Goal: Transaction & Acquisition: Purchase product/service

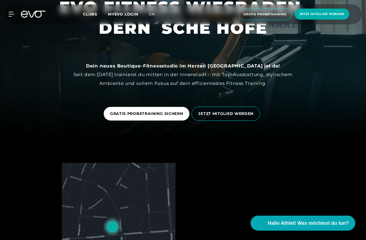
scroll to position [105, 0]
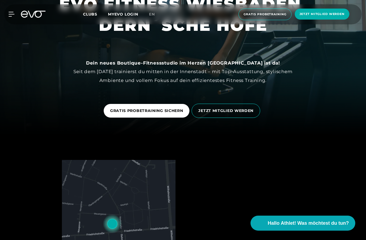
click at [182, 114] on span "GRATIS PROBETRAINING SICHERN" at bounding box center [146, 111] width 73 height 6
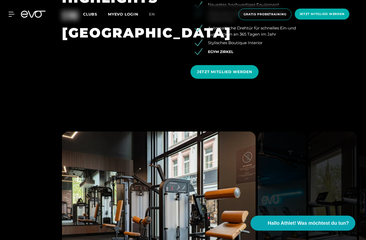
scroll to position [527, 0]
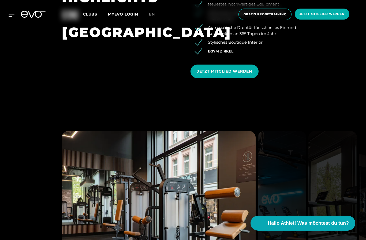
click at [89, 6] on div "MyEVO Login Über EVO Mitgliedschaften Probetraining TAGESPASS EVO Studios [GEOG…" at bounding box center [183, 14] width 364 height 20
click at [91, 12] on span "Clubs" at bounding box center [90, 14] width 14 height 5
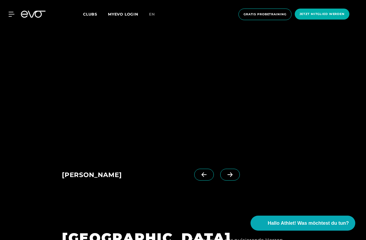
scroll to position [429, 0]
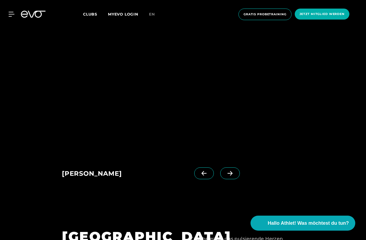
click at [303, 231] on button "Hallo Athlet! Was möchtest du tun?" at bounding box center [302, 223] width 105 height 15
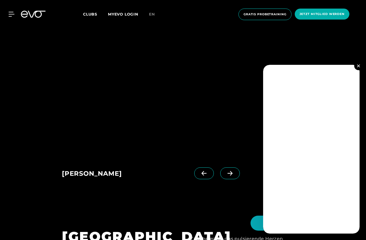
click at [362, 70] on button at bounding box center [358, 66] width 9 height 9
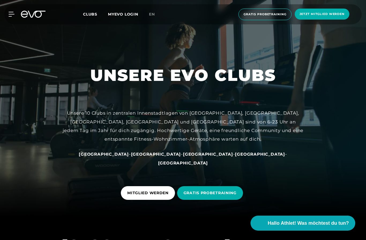
scroll to position [0, 0]
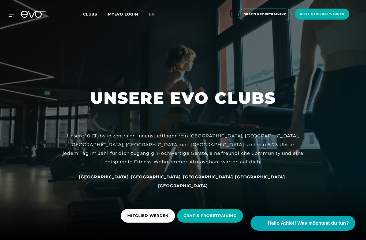
click at [11, 16] on icon at bounding box center [12, 14] width 6 height 5
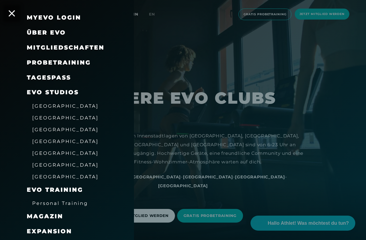
scroll to position [15, 0]
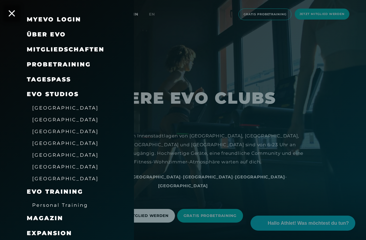
click at [40, 48] on span "Mitgliedschaften" at bounding box center [66, 49] width 78 height 7
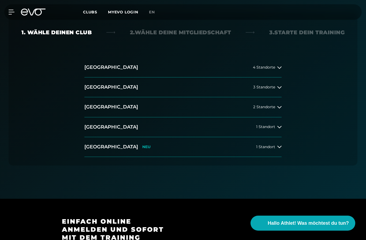
scroll to position [122, 0]
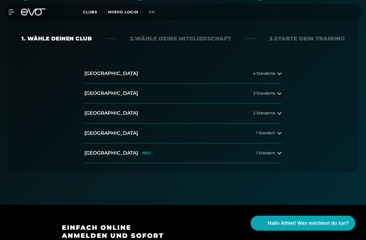
click at [280, 150] on button "[GEOGRAPHIC_DATA] NEU 1 Standort" at bounding box center [182, 153] width 197 height 20
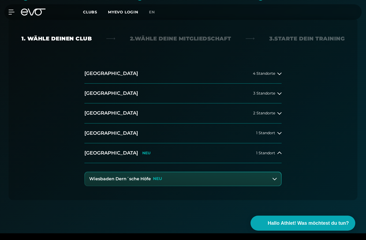
click at [251, 180] on button "Wiesbaden Dern´sche Höfe NEU" at bounding box center [183, 178] width 196 height 13
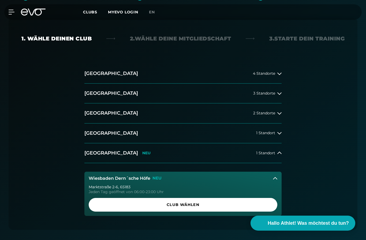
click at [240, 202] on span "Club wählen" at bounding box center [183, 205] width 176 height 6
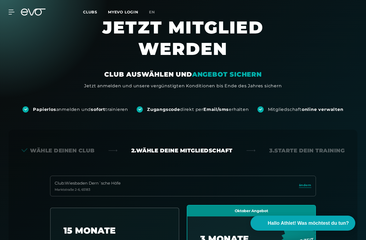
scroll to position [0, 0]
